Goal: Information Seeking & Learning: Learn about a topic

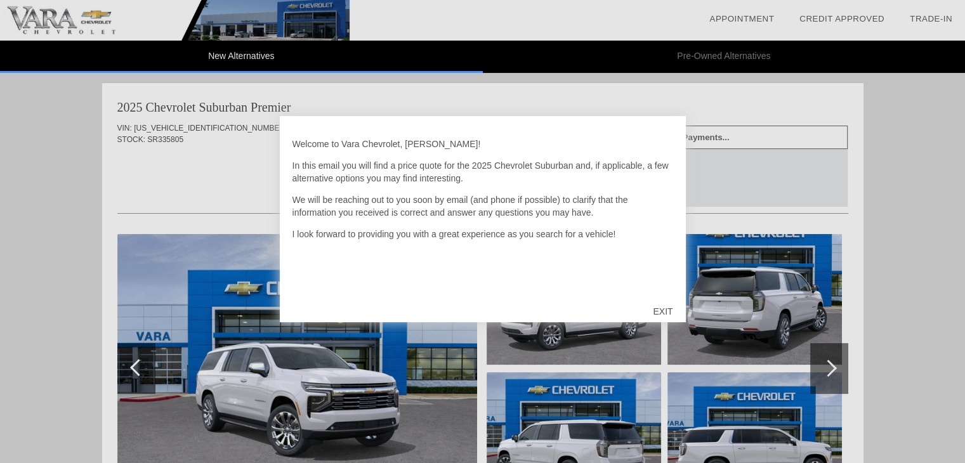
click at [657, 306] on div "EXIT" at bounding box center [662, 312] width 45 height 38
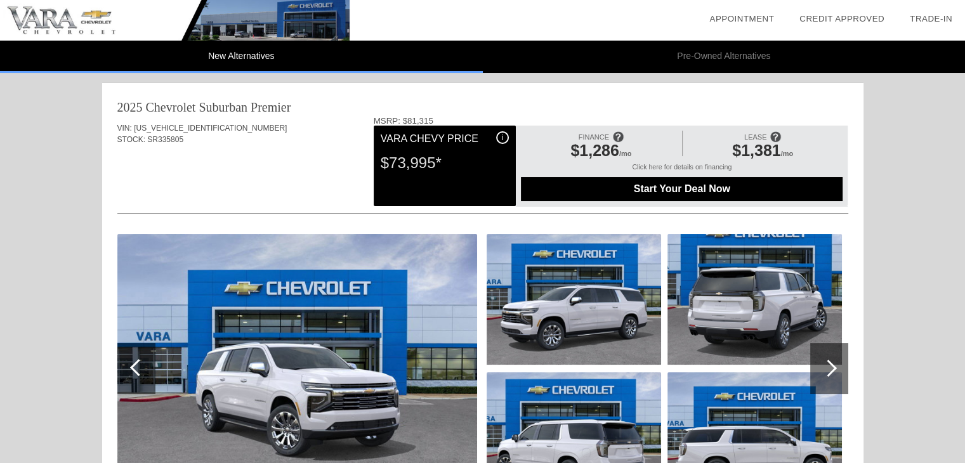
click at [502, 140] on div "i" at bounding box center [502, 137] width 13 height 13
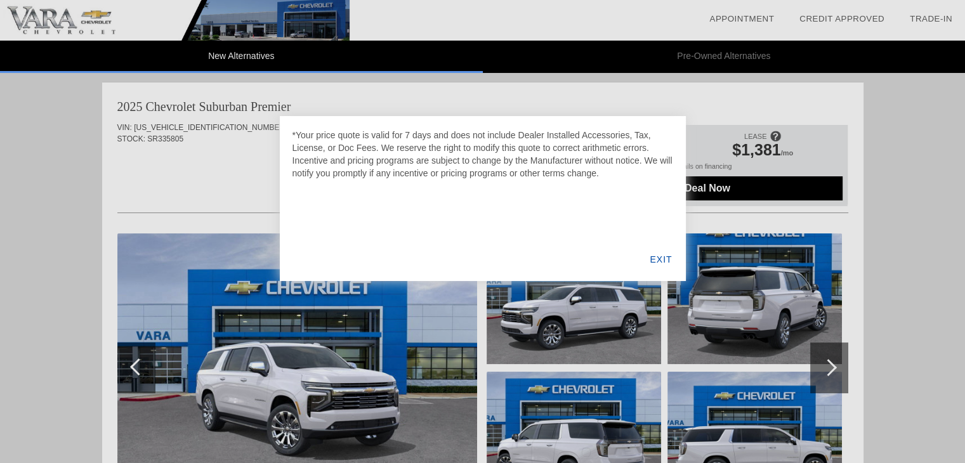
click at [662, 260] on div "EXIT" at bounding box center [660, 259] width 49 height 43
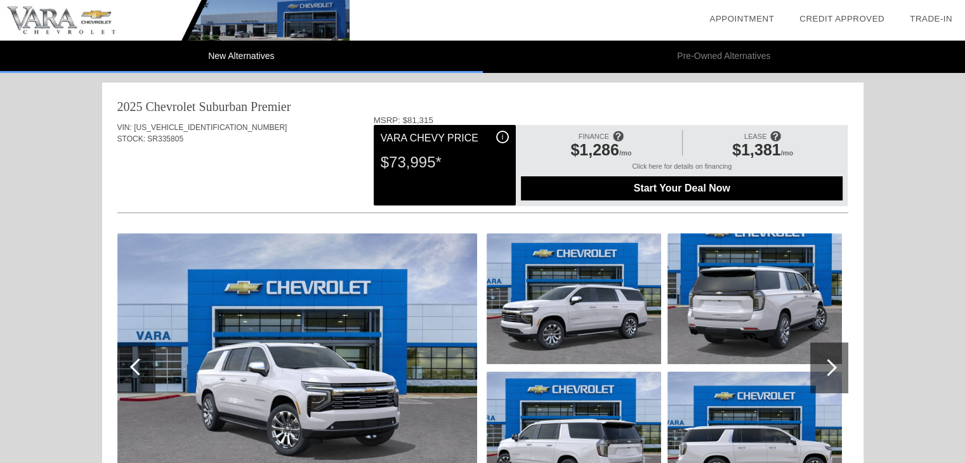
click at [503, 137] on div "i" at bounding box center [502, 137] width 13 height 13
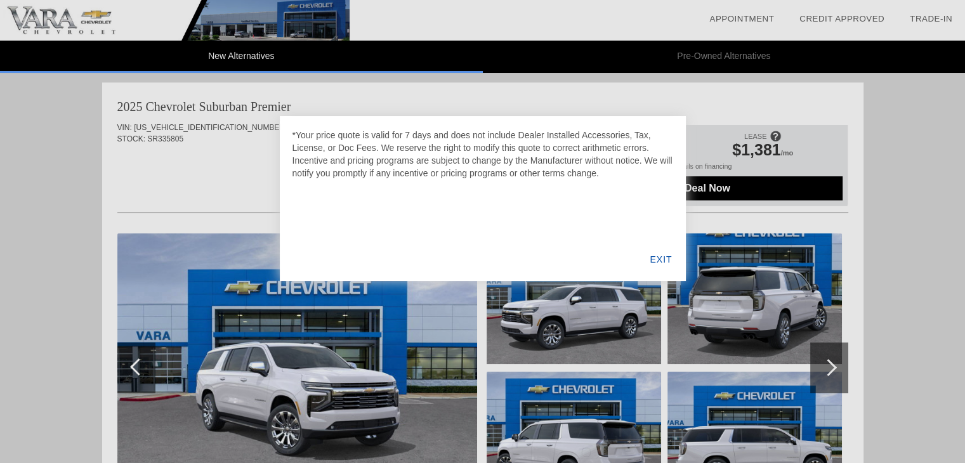
click at [665, 262] on div "EXIT" at bounding box center [660, 259] width 49 height 43
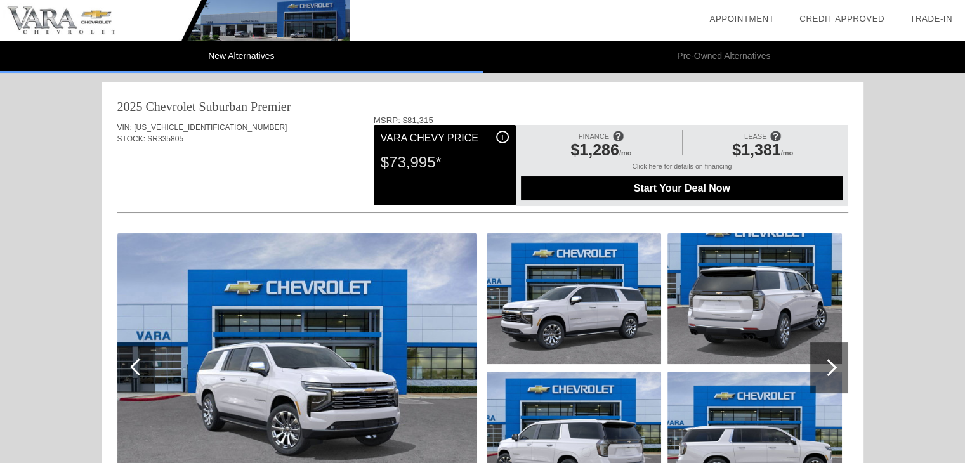
click at [505, 138] on div "i" at bounding box center [502, 137] width 13 height 13
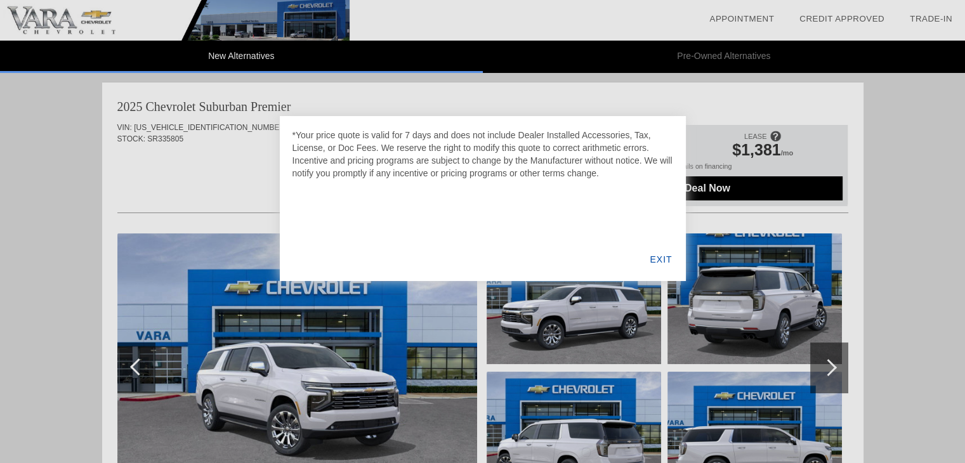
click at [652, 257] on div "EXIT" at bounding box center [660, 259] width 49 height 43
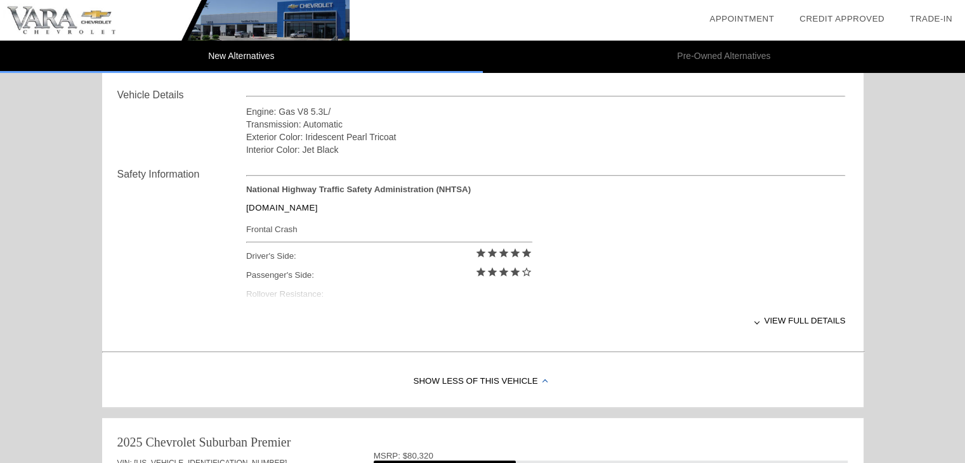
scroll to position [444, 0]
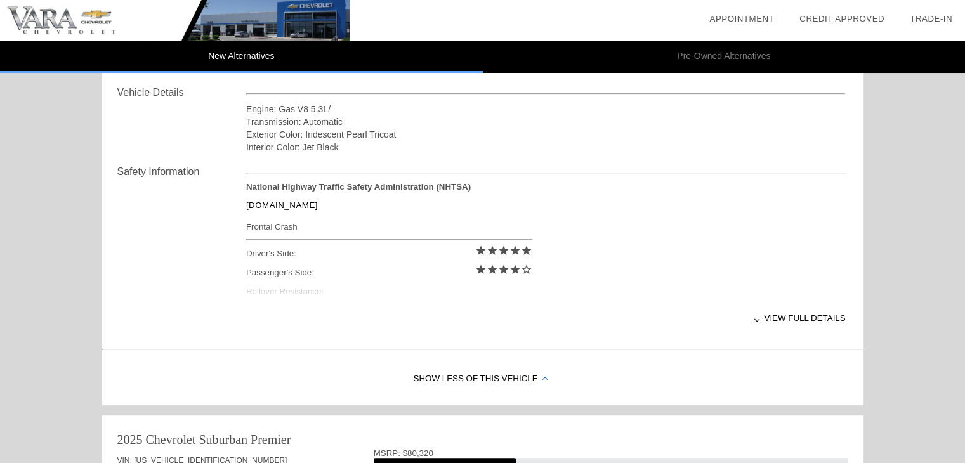
click at [782, 308] on div "View full details" at bounding box center [546, 318] width 600 height 31
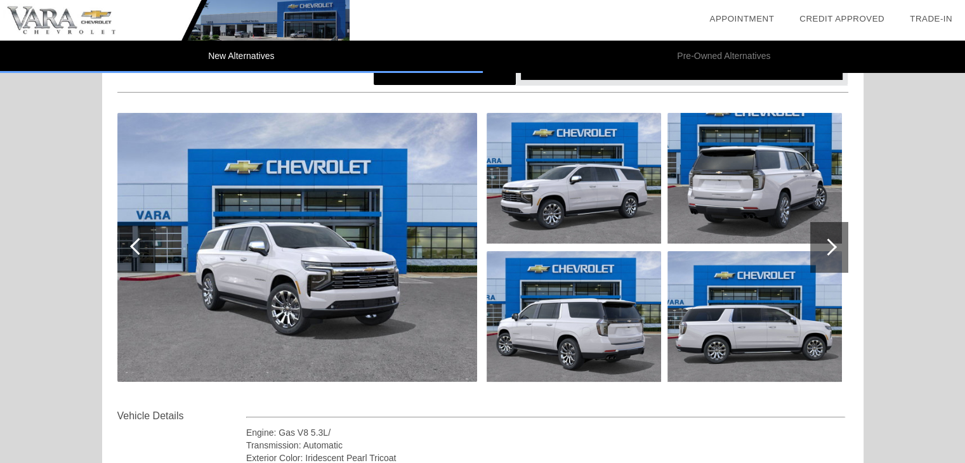
scroll to position [127, 0]
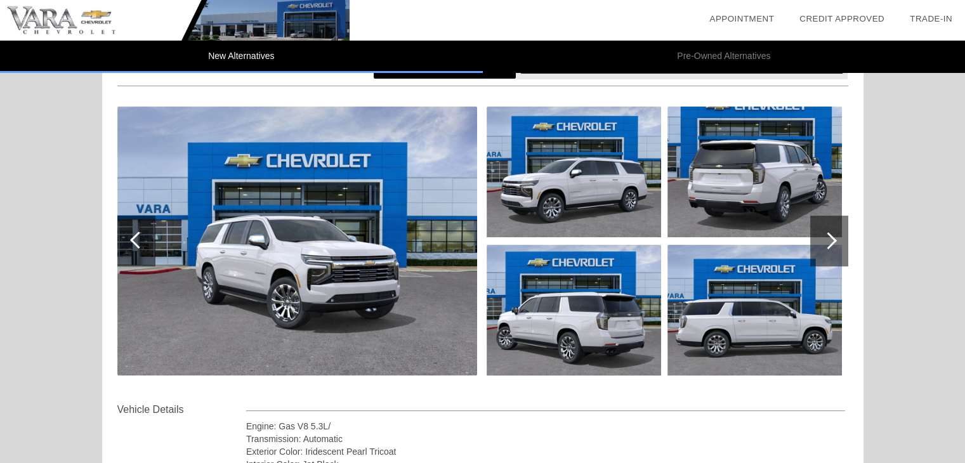
click at [822, 240] on div at bounding box center [828, 240] width 17 height 17
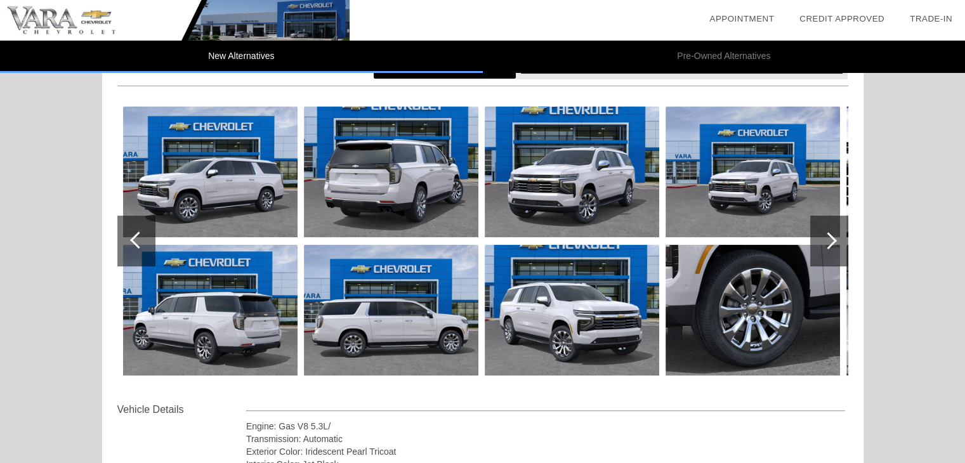
click at [839, 234] on div at bounding box center [829, 241] width 38 height 51
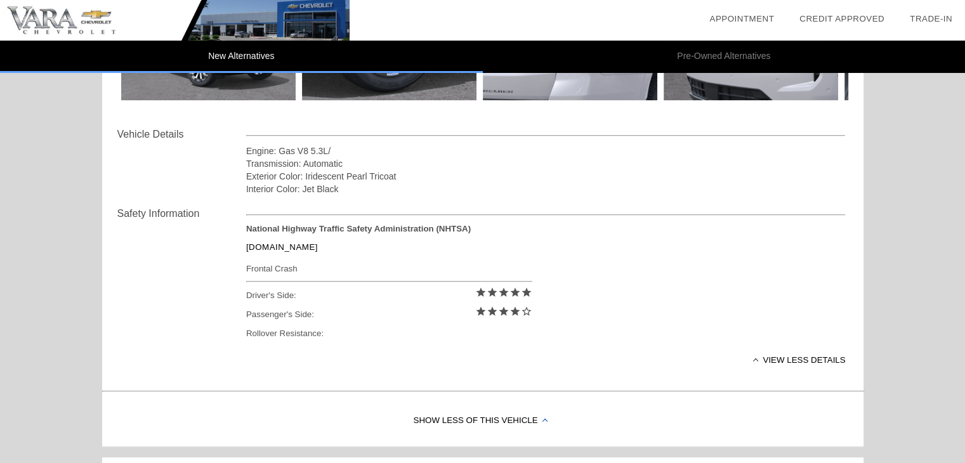
scroll to position [381, 0]
